Goal: Find contact information: Obtain details needed to contact an individual or organization

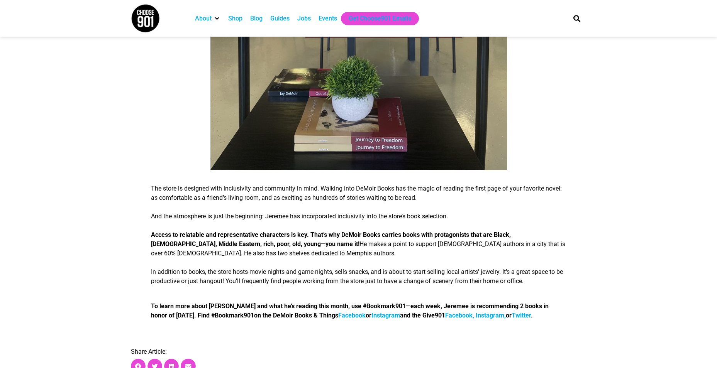
scroll to position [1158, 0]
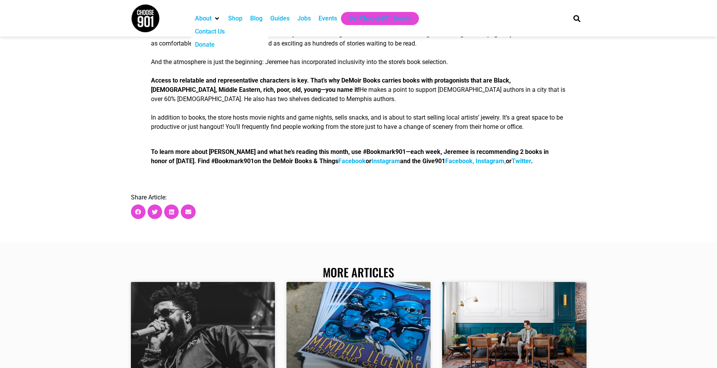
click at [212, 32] on div "Contact Us" at bounding box center [210, 31] width 30 height 9
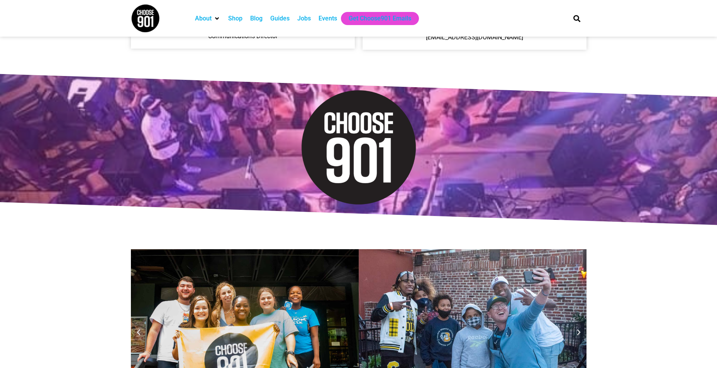
scroll to position [386, 0]
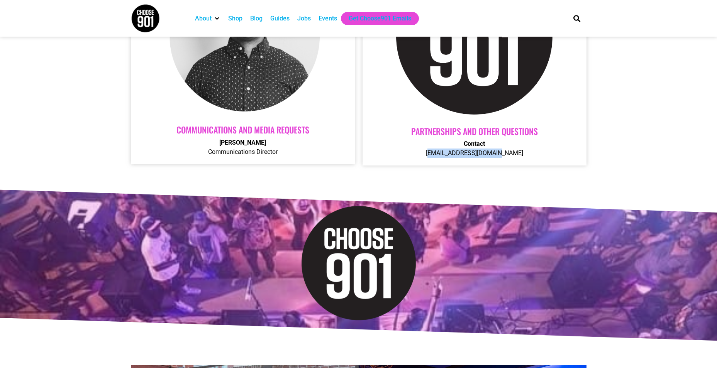
drag, startPoint x: 510, startPoint y: 152, endPoint x: 422, endPoint y: 163, distance: 89.0
click at [422, 163] on div "Partnerships AND OTHER QUESTIONS Contact Contact@choose901.com" at bounding box center [474, 58] width 224 height 215
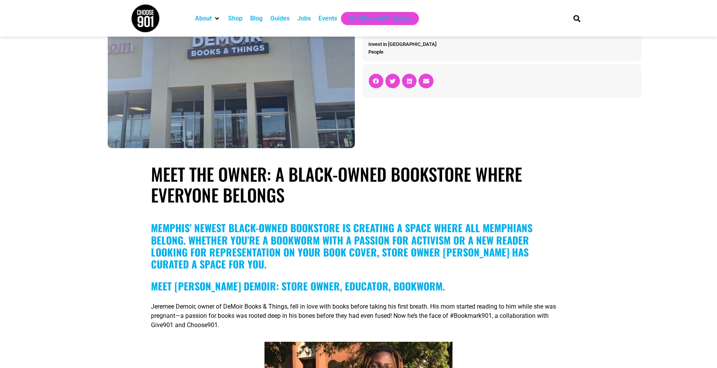
scroll to position [154, 0]
